Goal: Task Accomplishment & Management: Complete application form

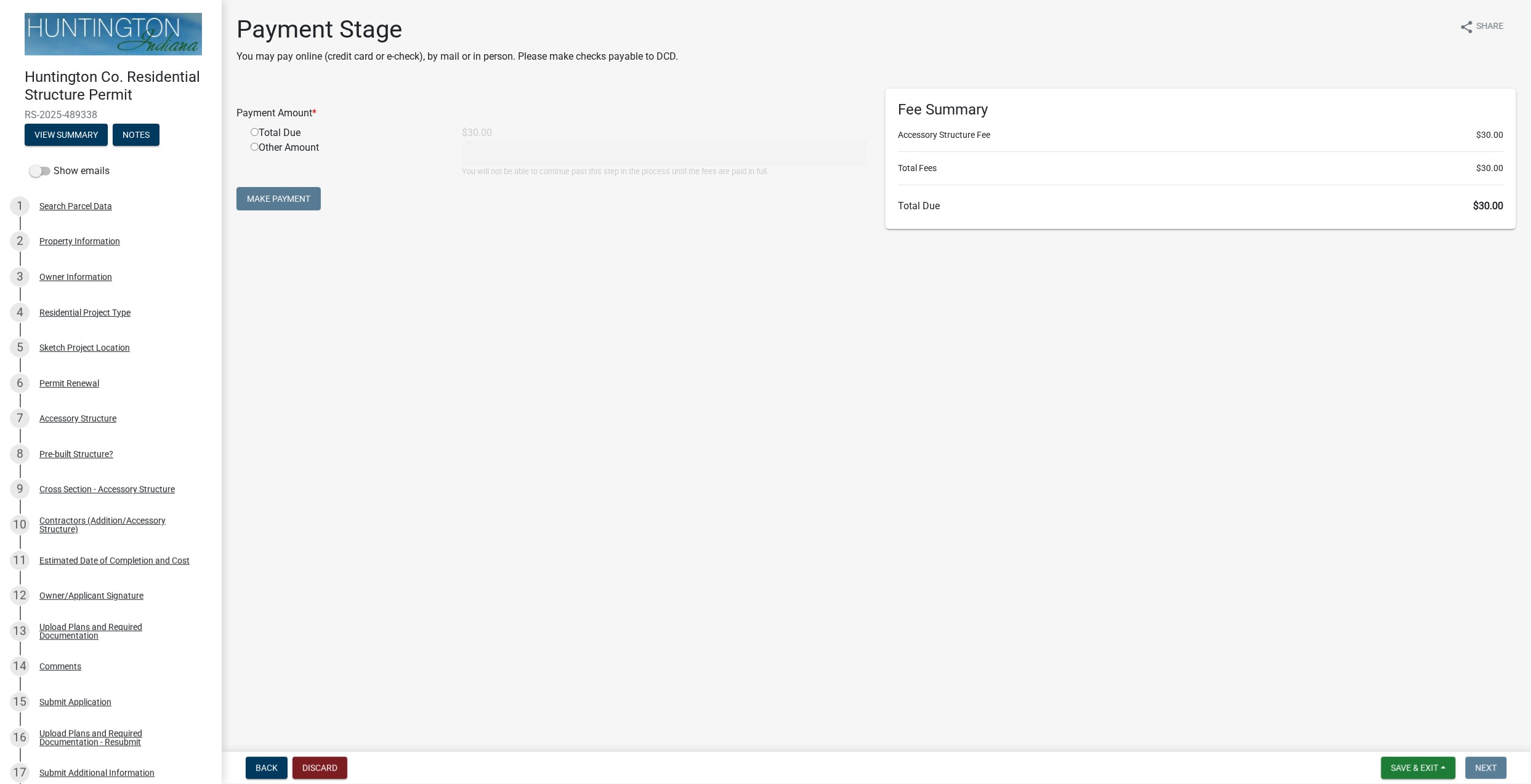
click at [256, 130] on input "radio" at bounding box center [255, 132] width 8 height 8
radio input "true"
type input "30"
click at [281, 195] on button "Make Payment" at bounding box center [279, 199] width 84 height 24
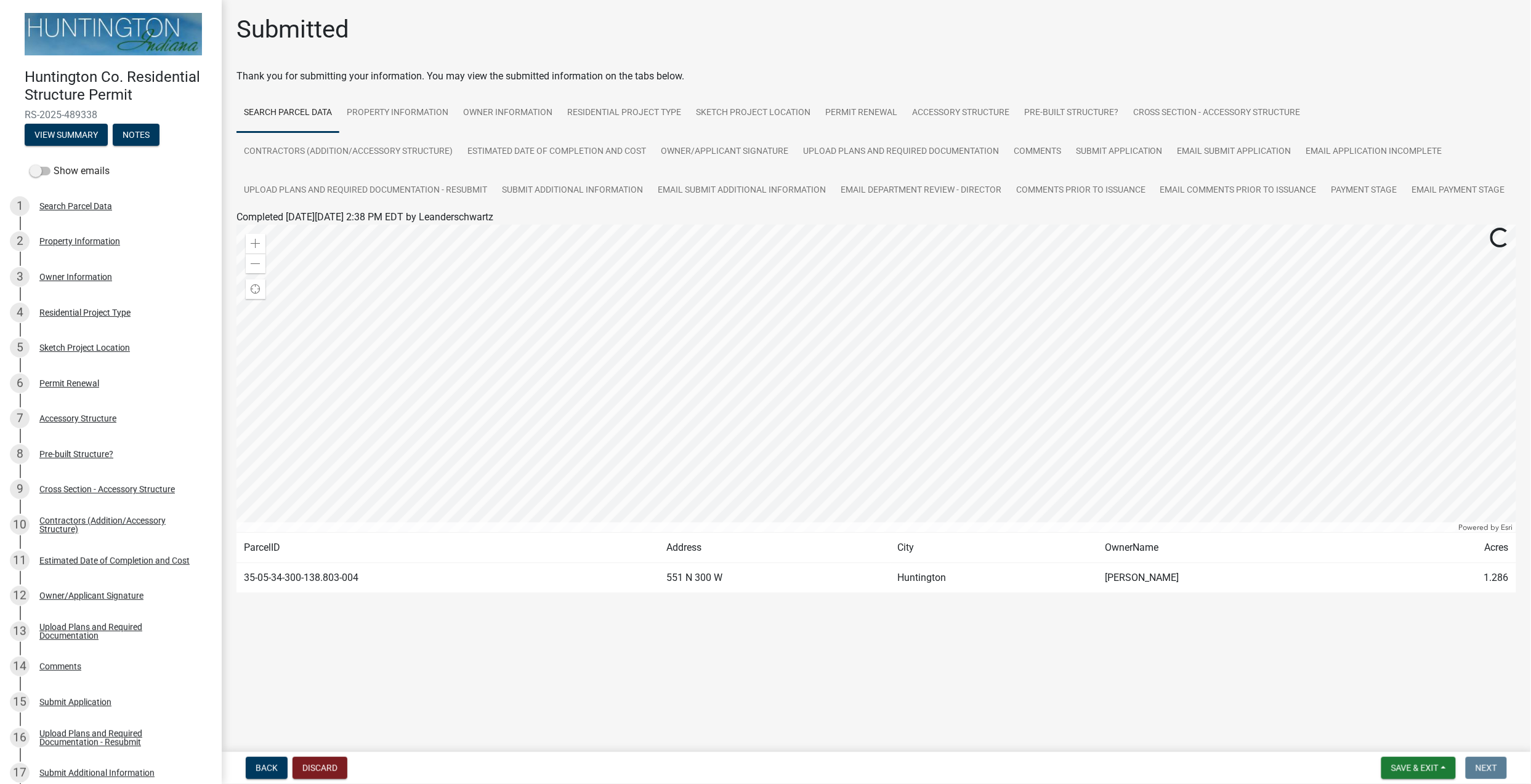
click at [1404, 756] on nav "Back Discard Save & Exit Save Save & Exit Next" at bounding box center [876, 768] width 1310 height 32
